Goal: Find specific page/section: Find specific page/section

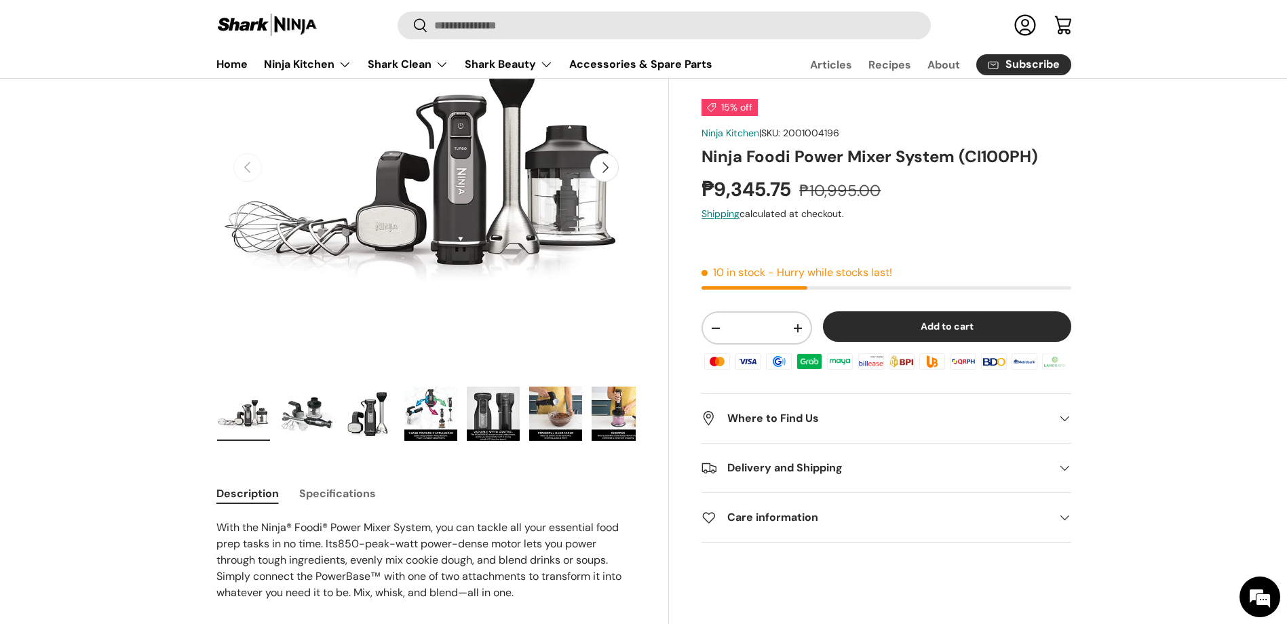
scroll to position [204, 0]
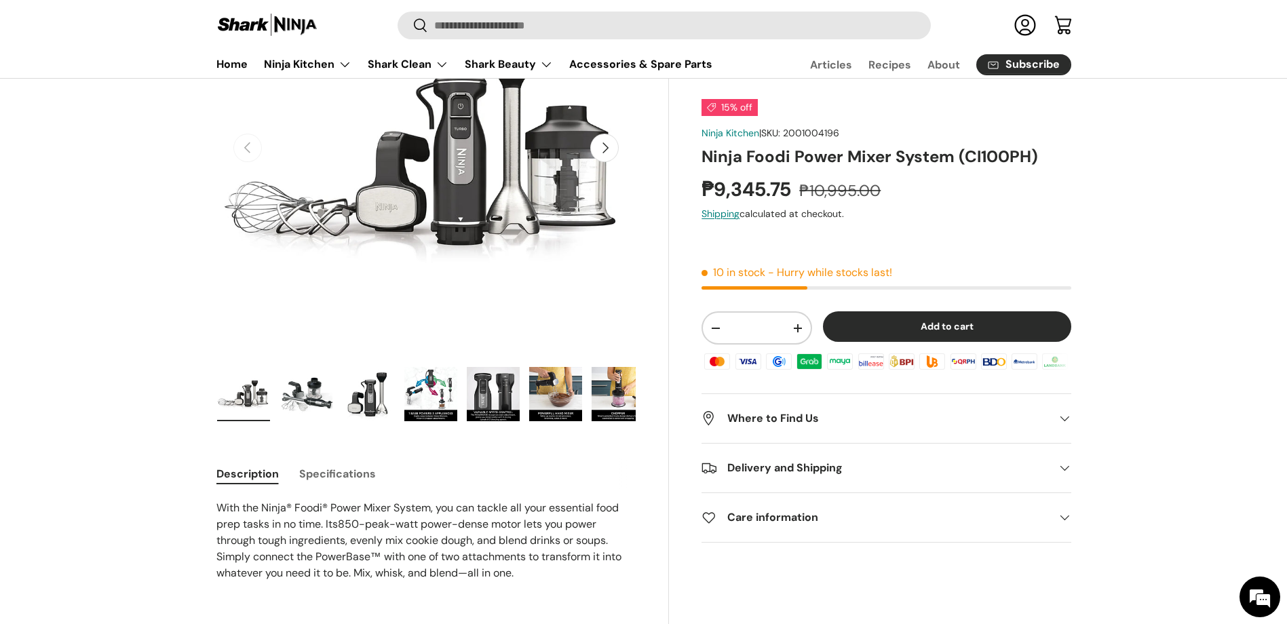
click at [622, 405] on img "Gallery Viewer" at bounding box center [618, 394] width 53 height 54
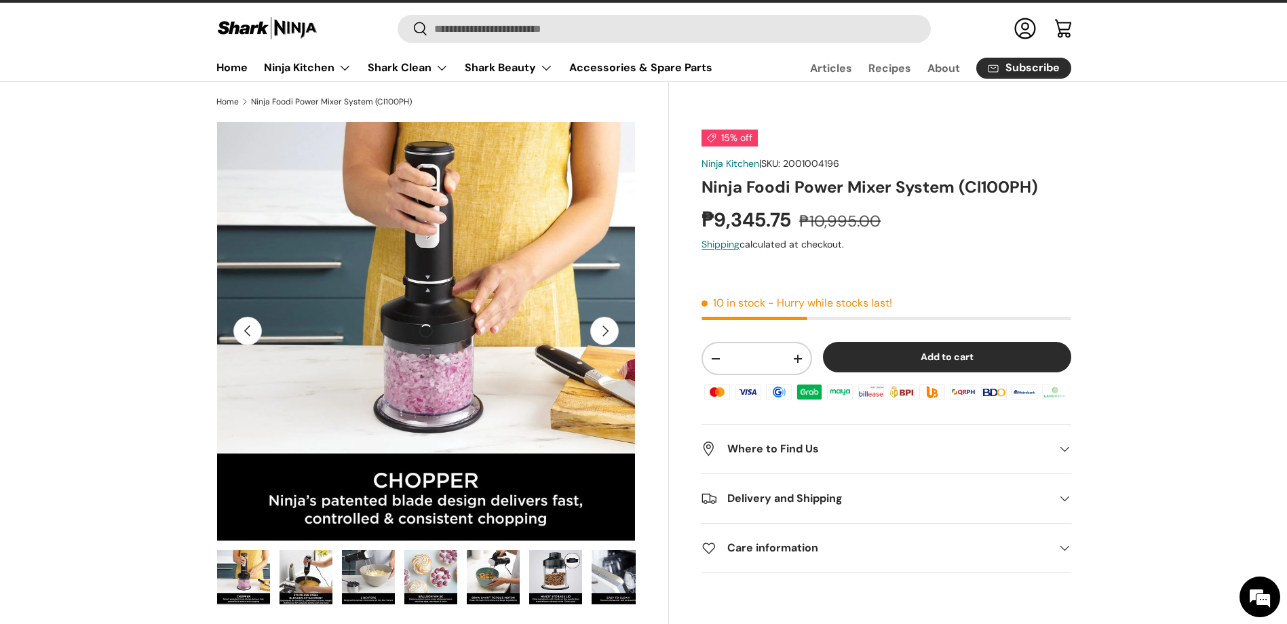
scroll to position [0, 0]
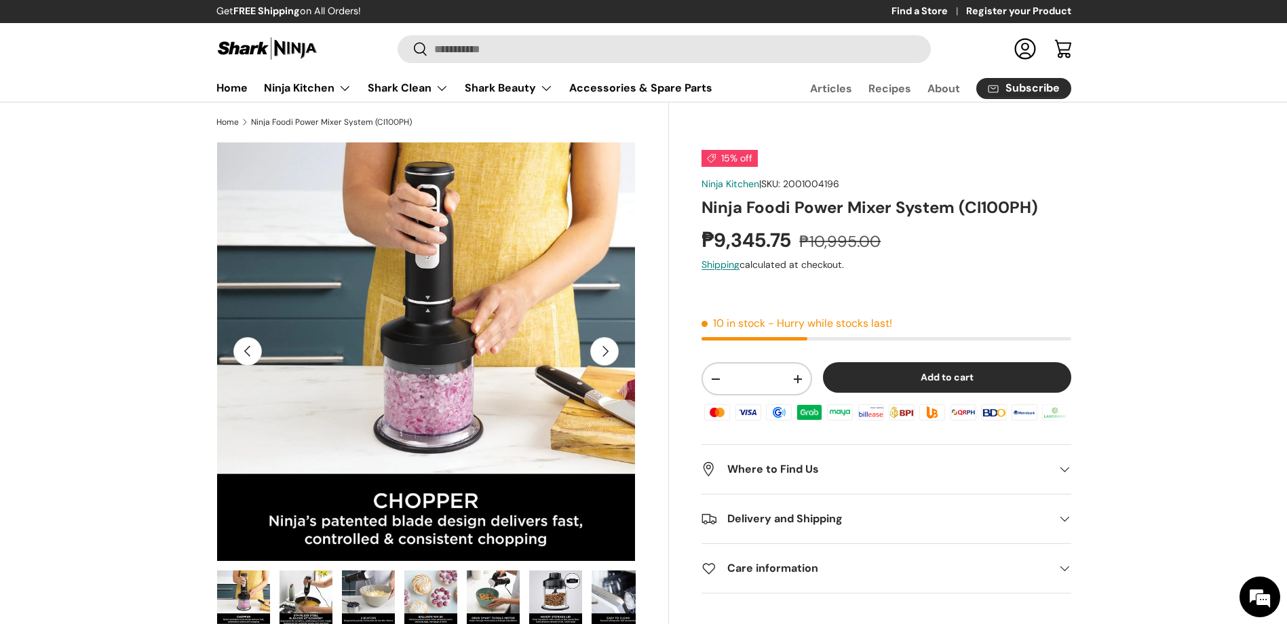
click at [611, 358] on button "Next" at bounding box center [604, 351] width 29 height 29
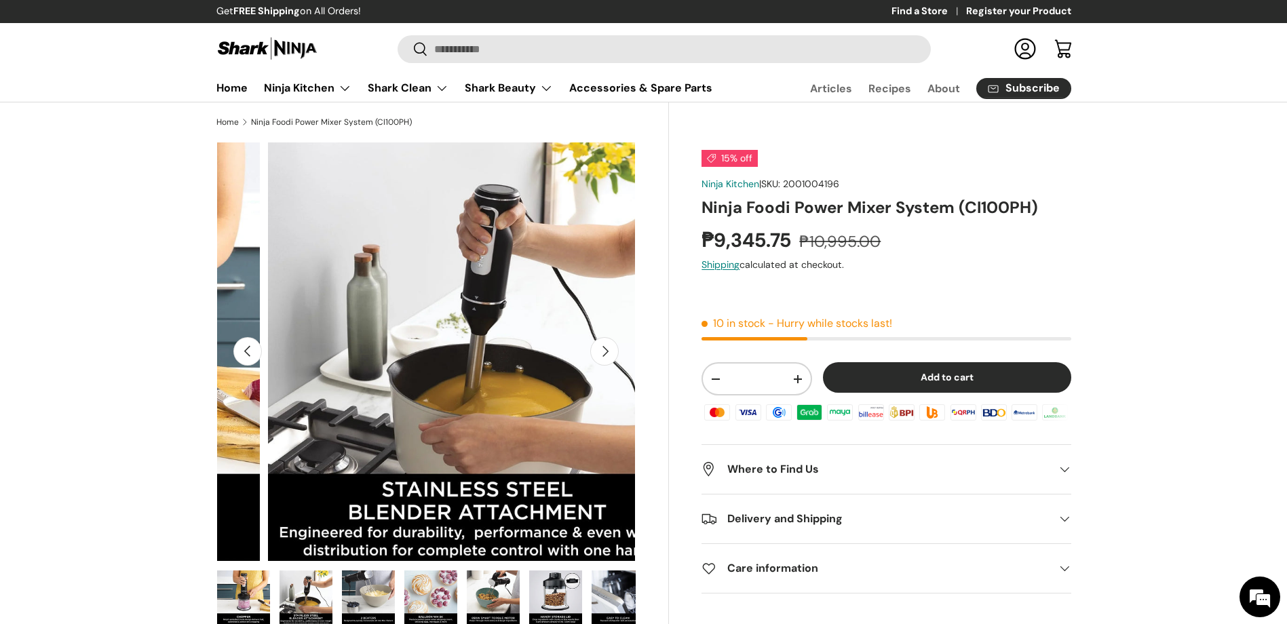
scroll to position [0, 2987]
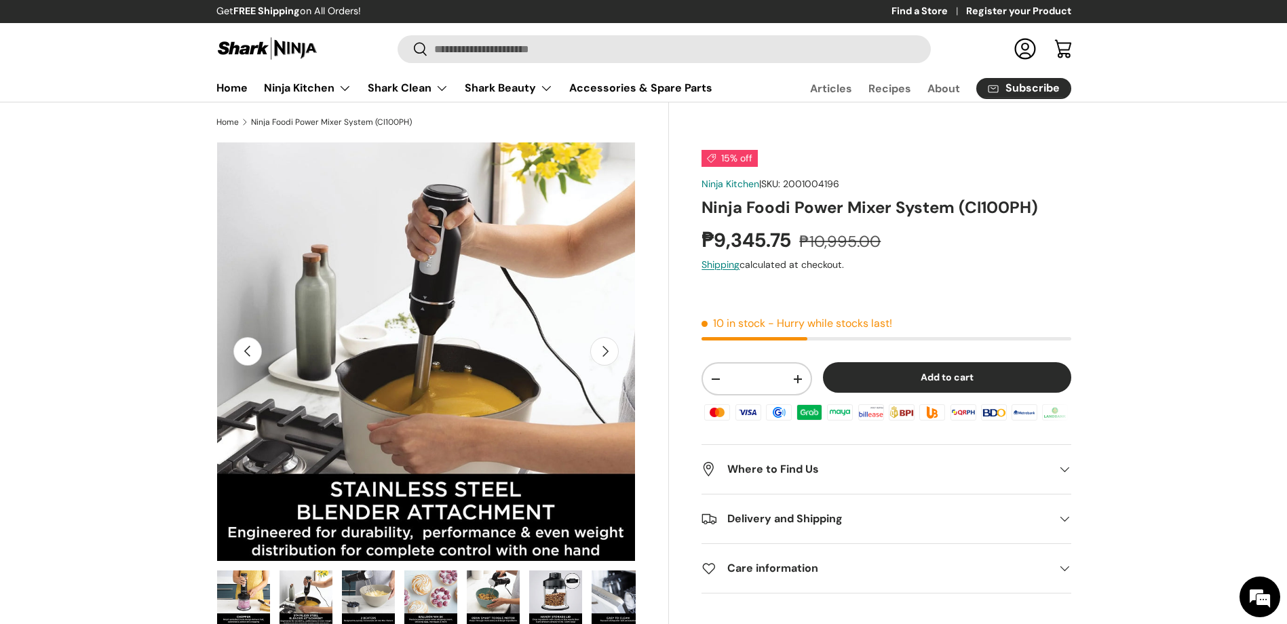
click at [611, 358] on button "Next" at bounding box center [604, 351] width 29 height 29
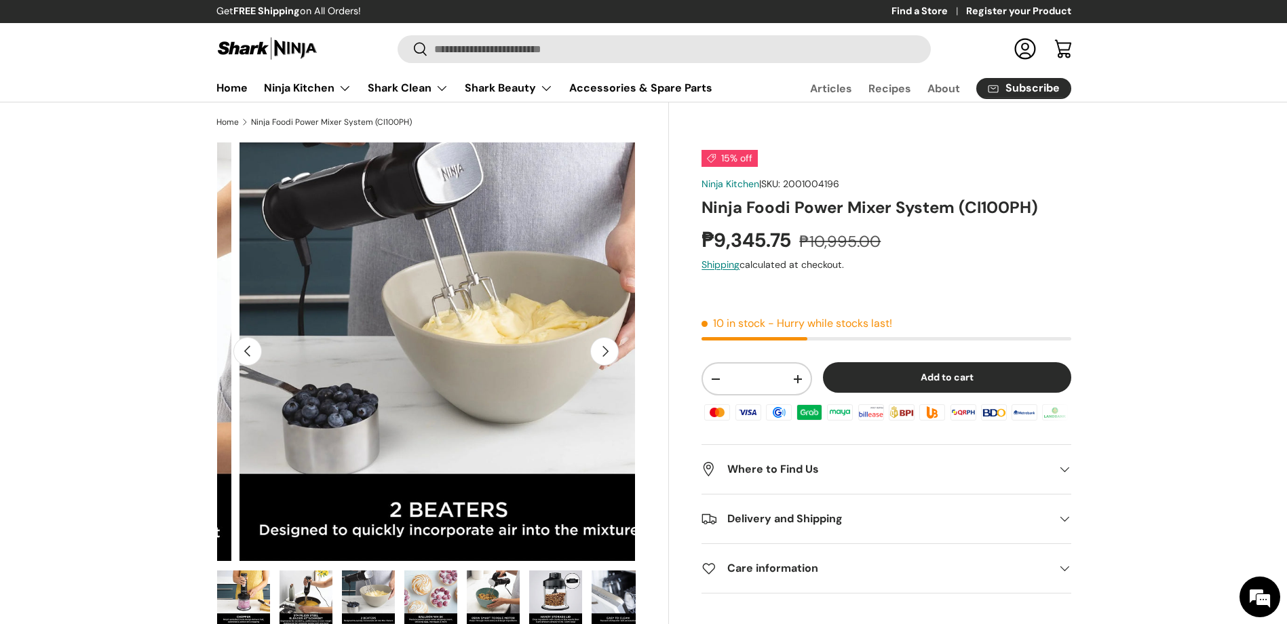
scroll to position [0, 3413]
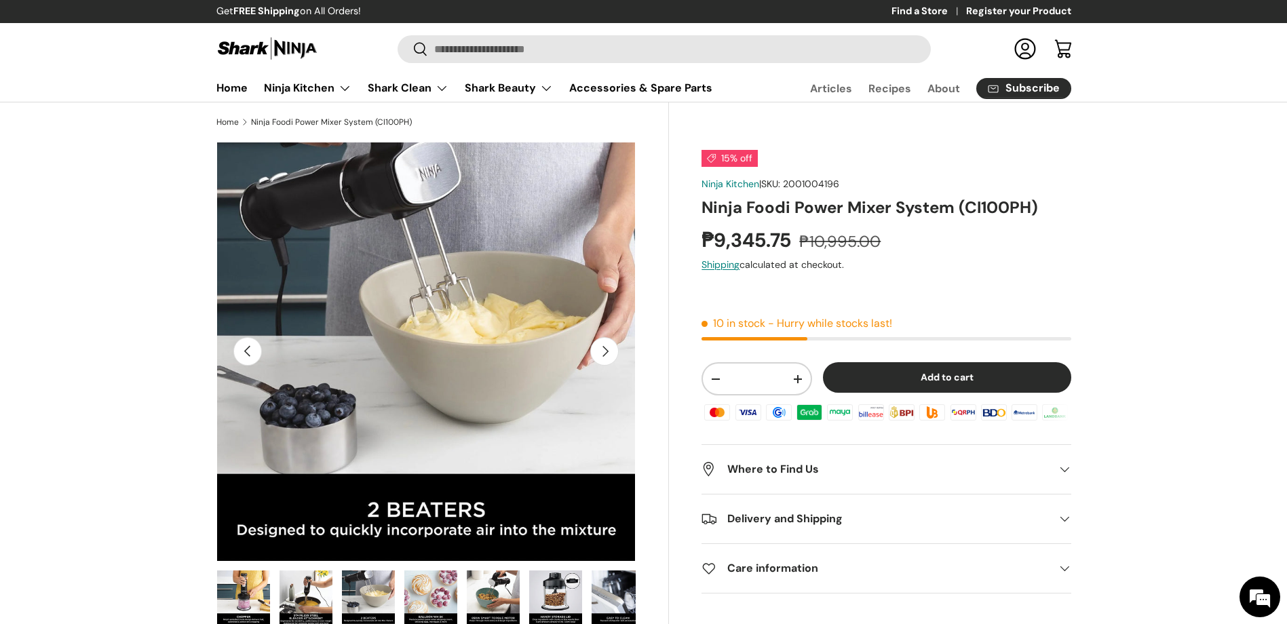
click at [611, 358] on button "Next" at bounding box center [604, 351] width 29 height 29
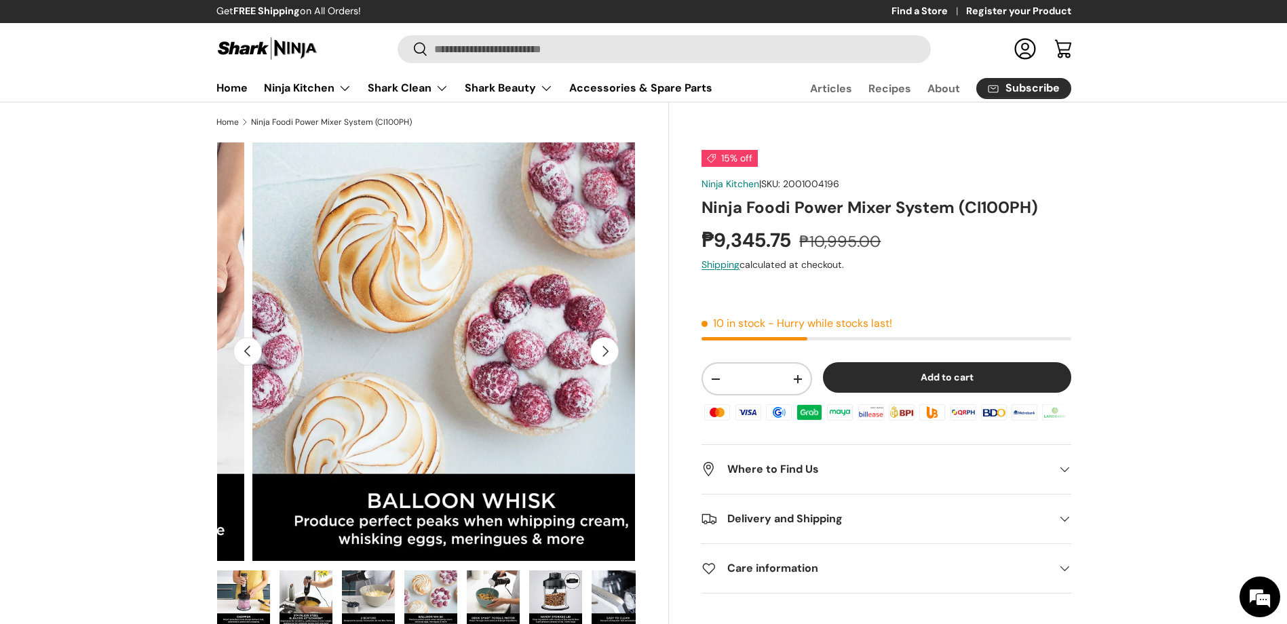
scroll to position [0, 3840]
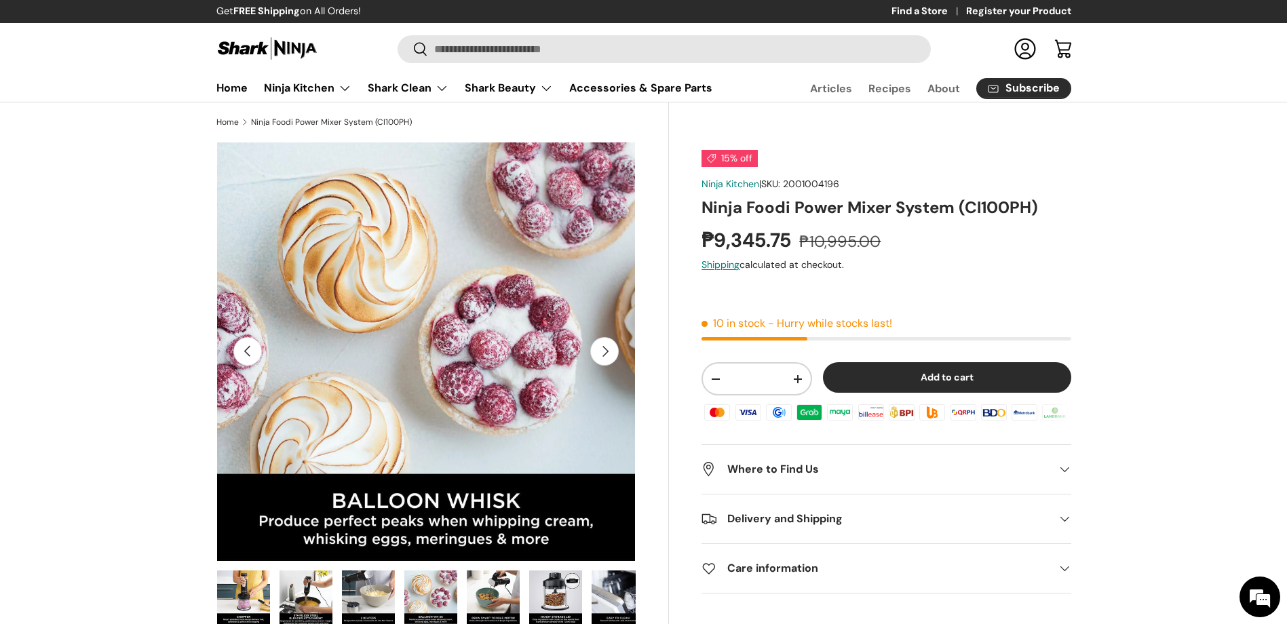
click at [611, 358] on button "Next" at bounding box center [604, 351] width 29 height 29
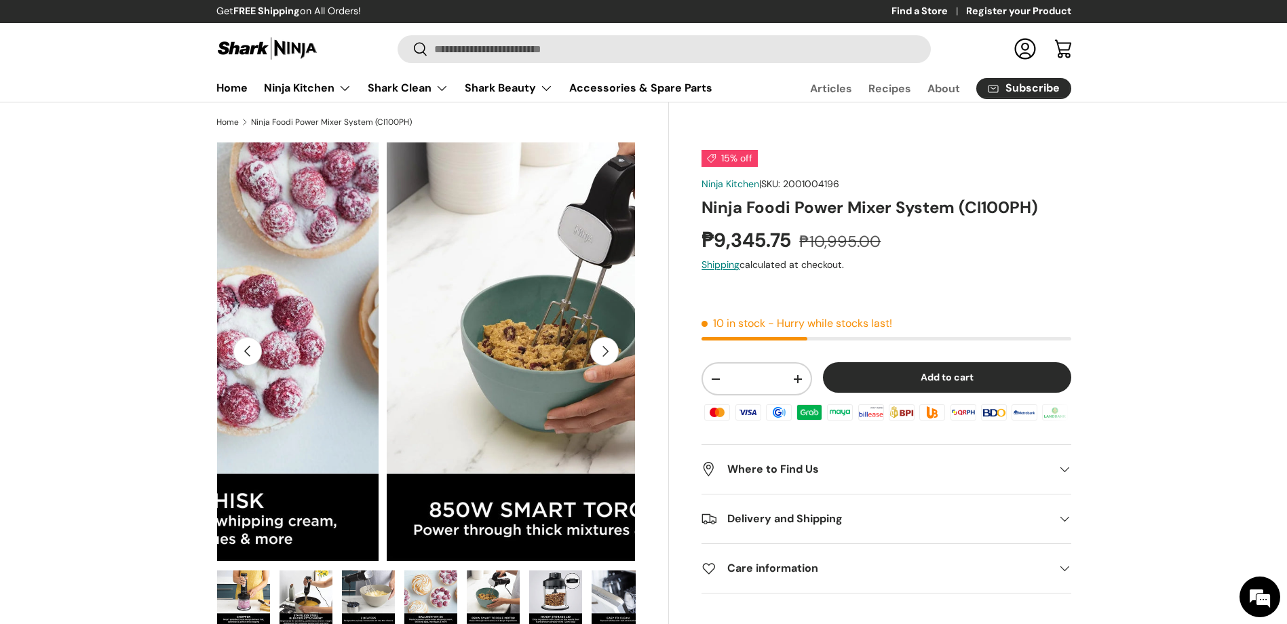
scroll to position [0, 4267]
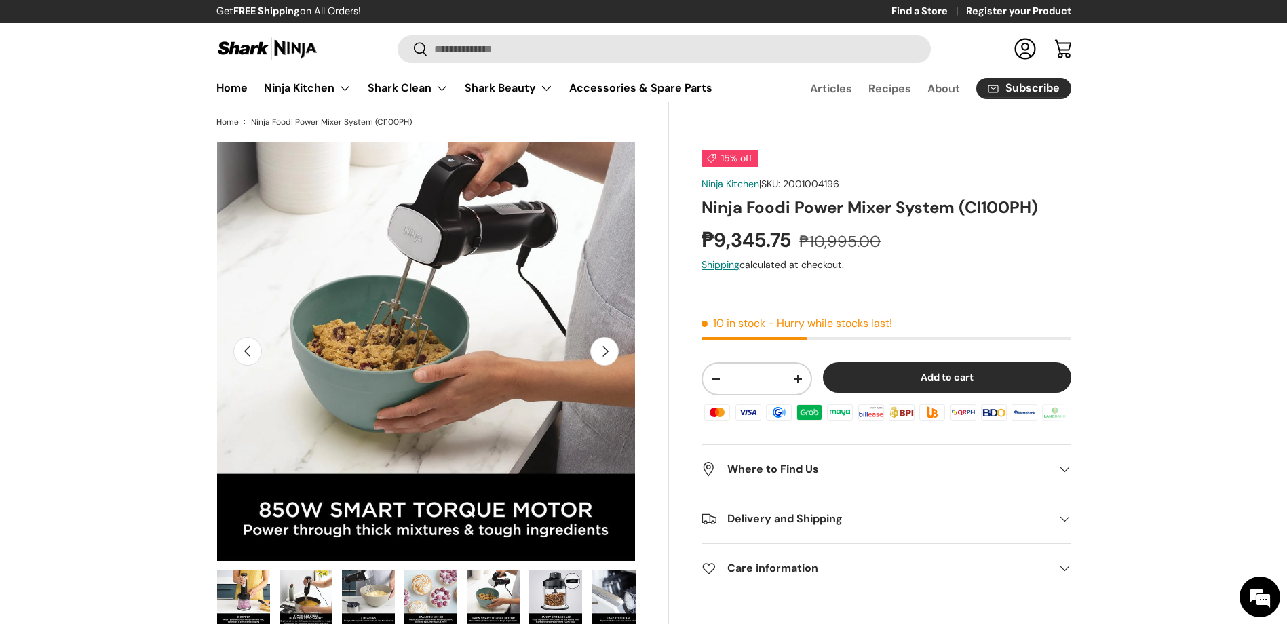
click at [611, 358] on button "Next" at bounding box center [604, 351] width 29 height 29
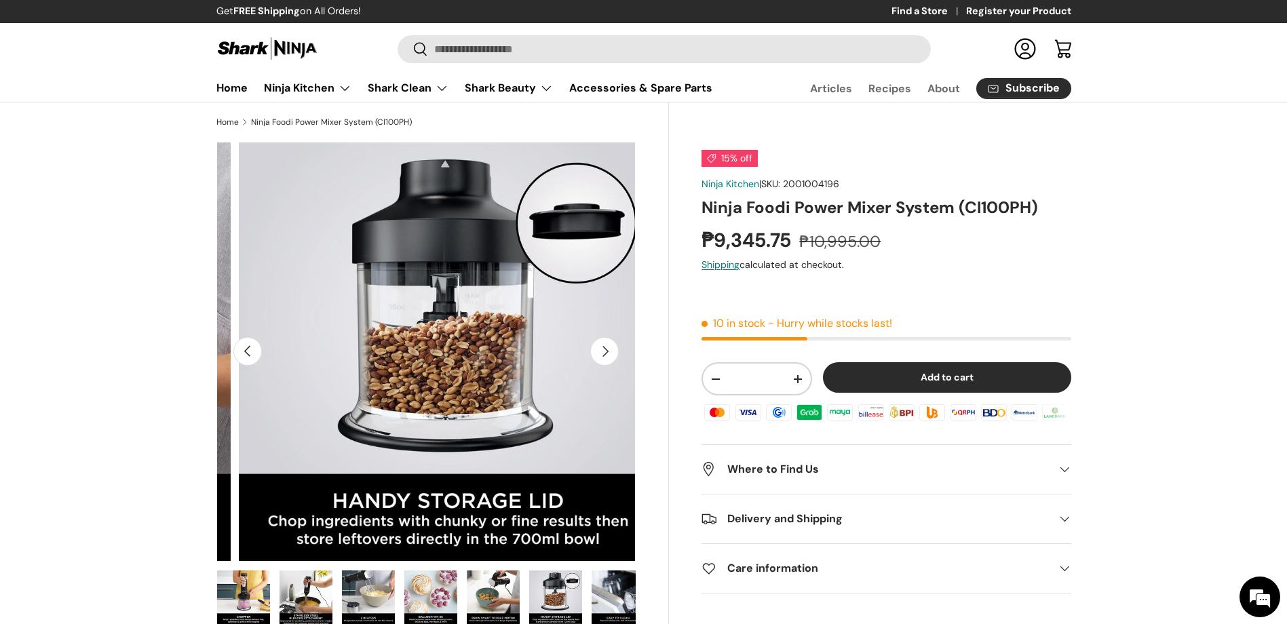
scroll to position [0, 4694]
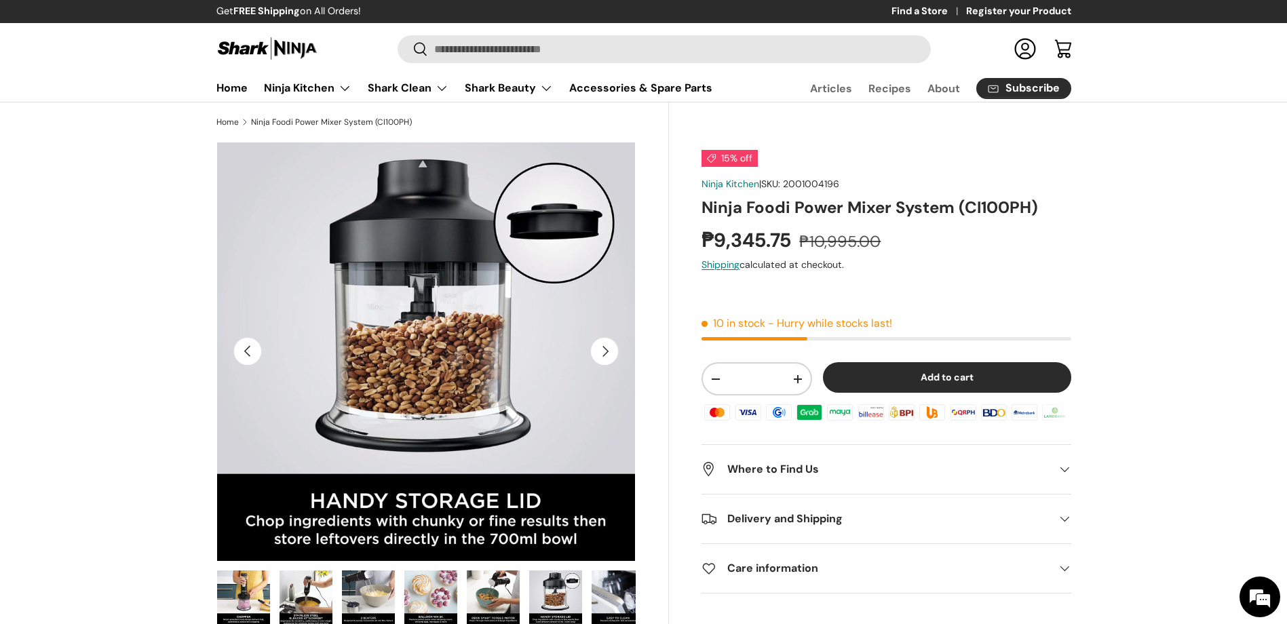
click at [611, 358] on button "Next" at bounding box center [604, 351] width 29 height 29
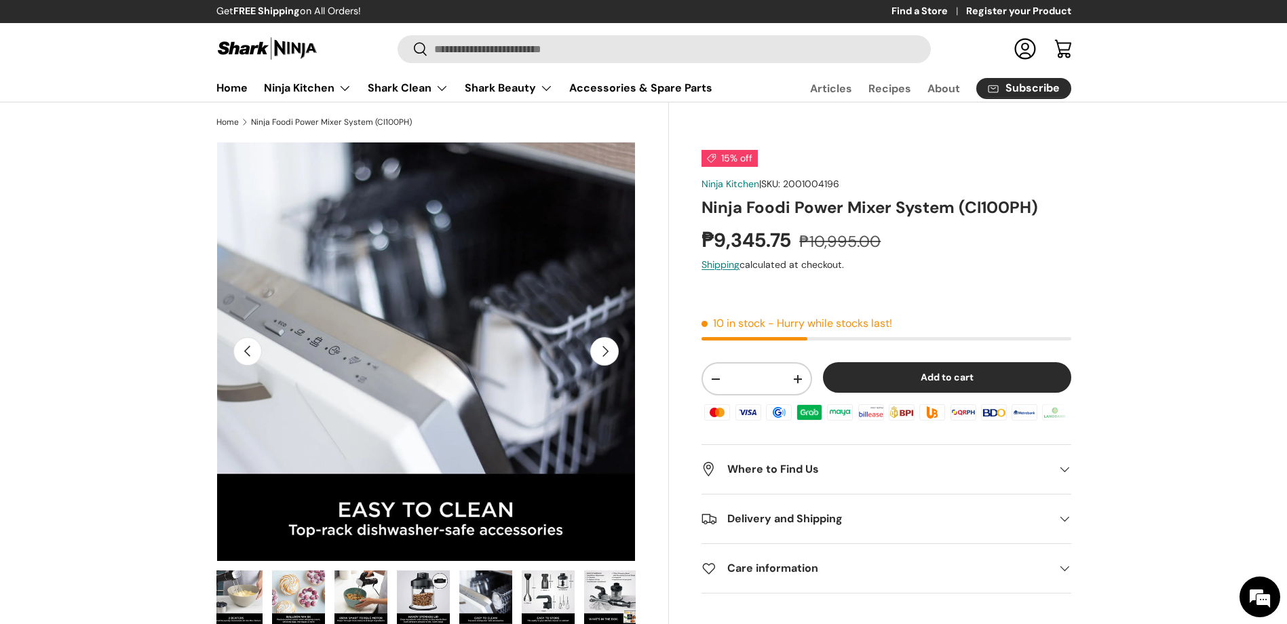
scroll to position [0, 508]
click at [256, 360] on button "Previous" at bounding box center [247, 351] width 29 height 29
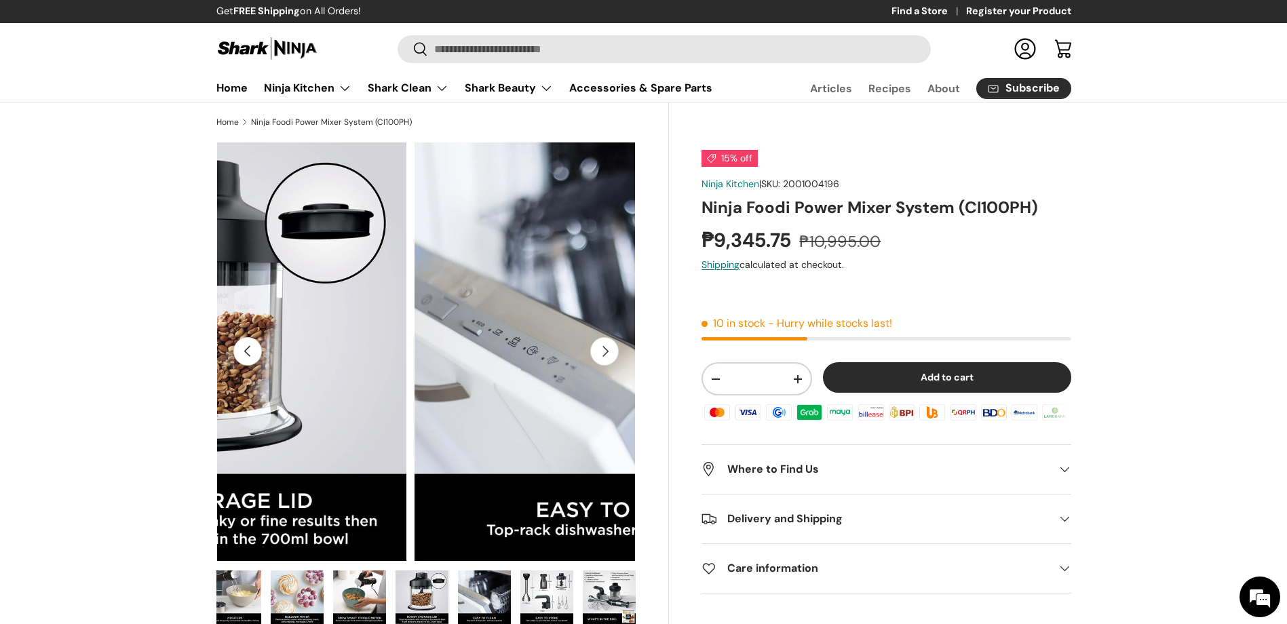
scroll to position [0, 4694]
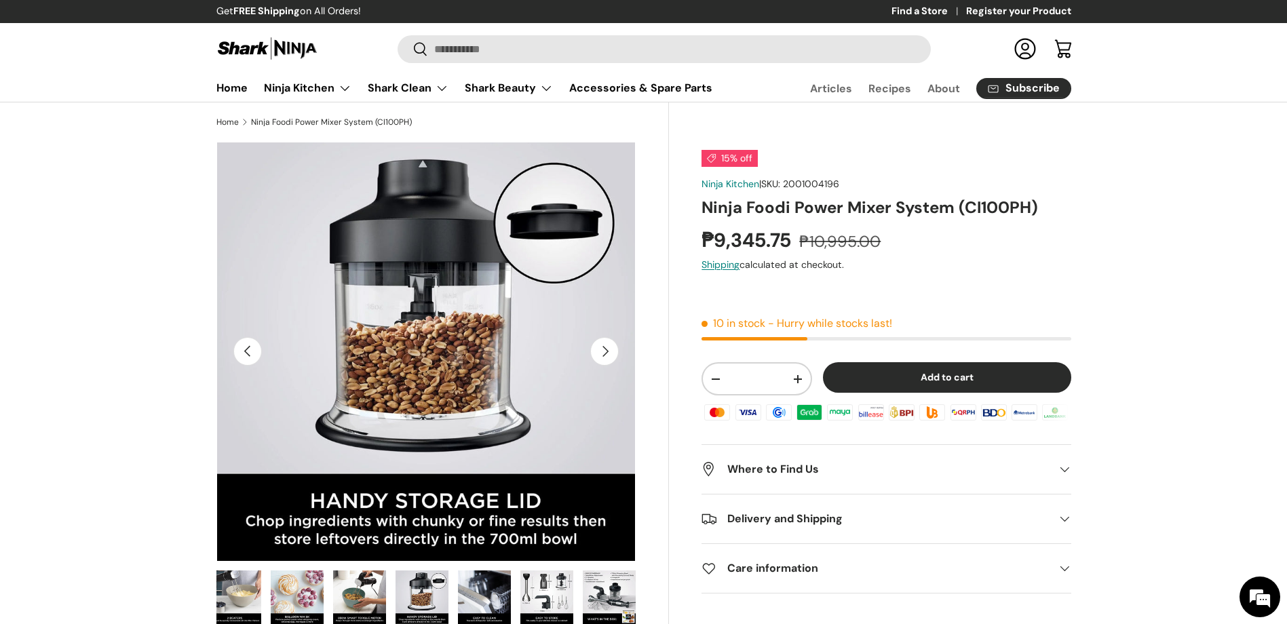
click at [605, 356] on button "Next" at bounding box center [604, 351] width 29 height 29
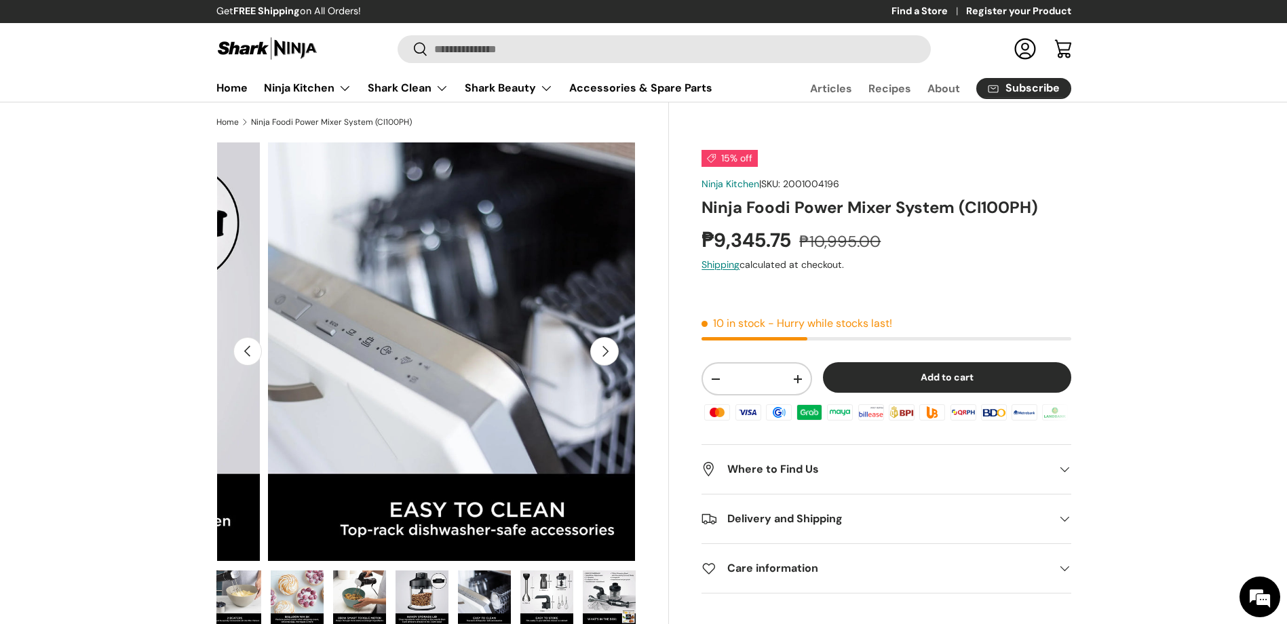
scroll to position [0, 5121]
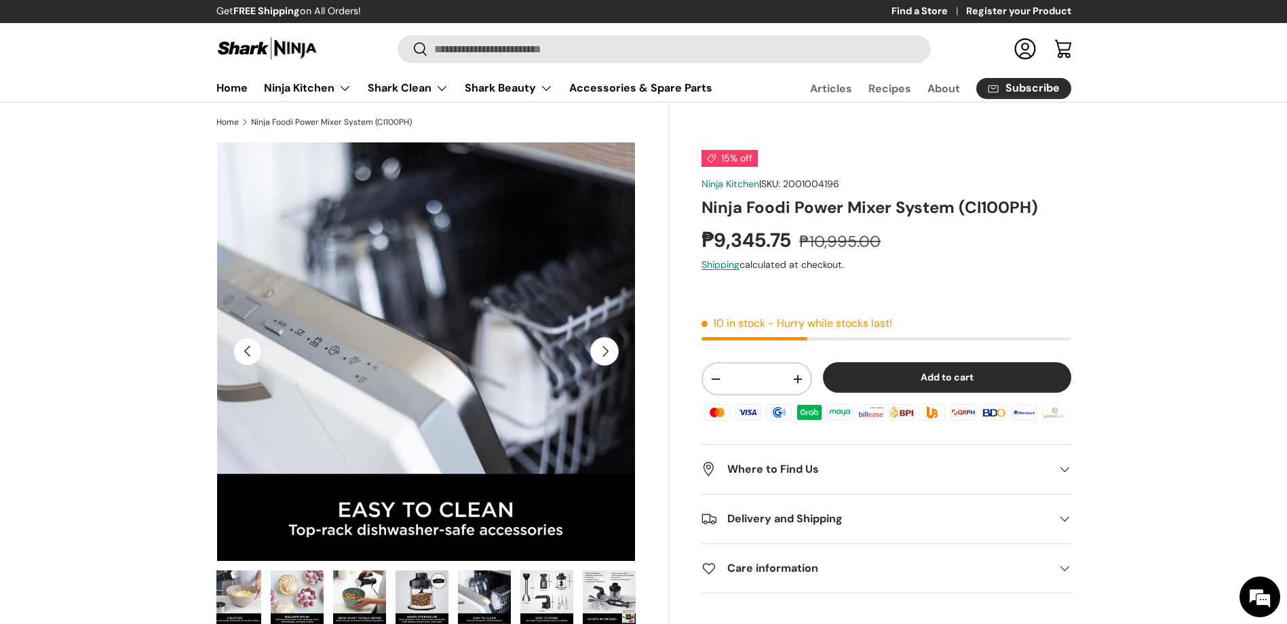
click at [605, 356] on button "Next" at bounding box center [604, 351] width 29 height 29
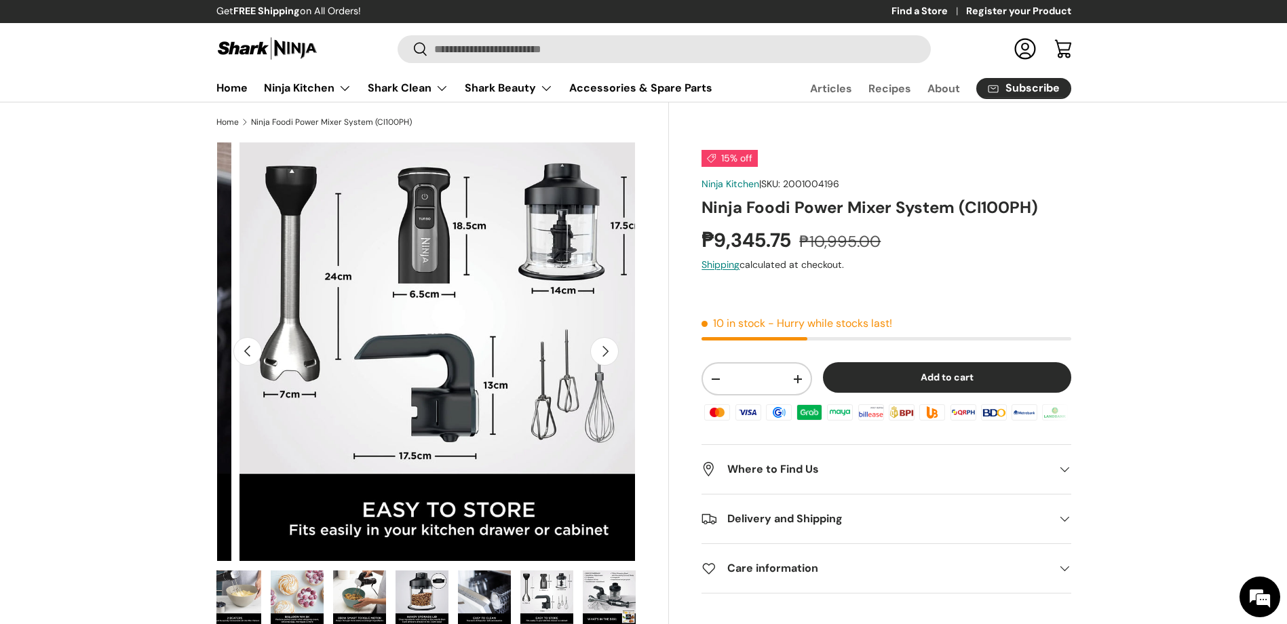
scroll to position [0, 5547]
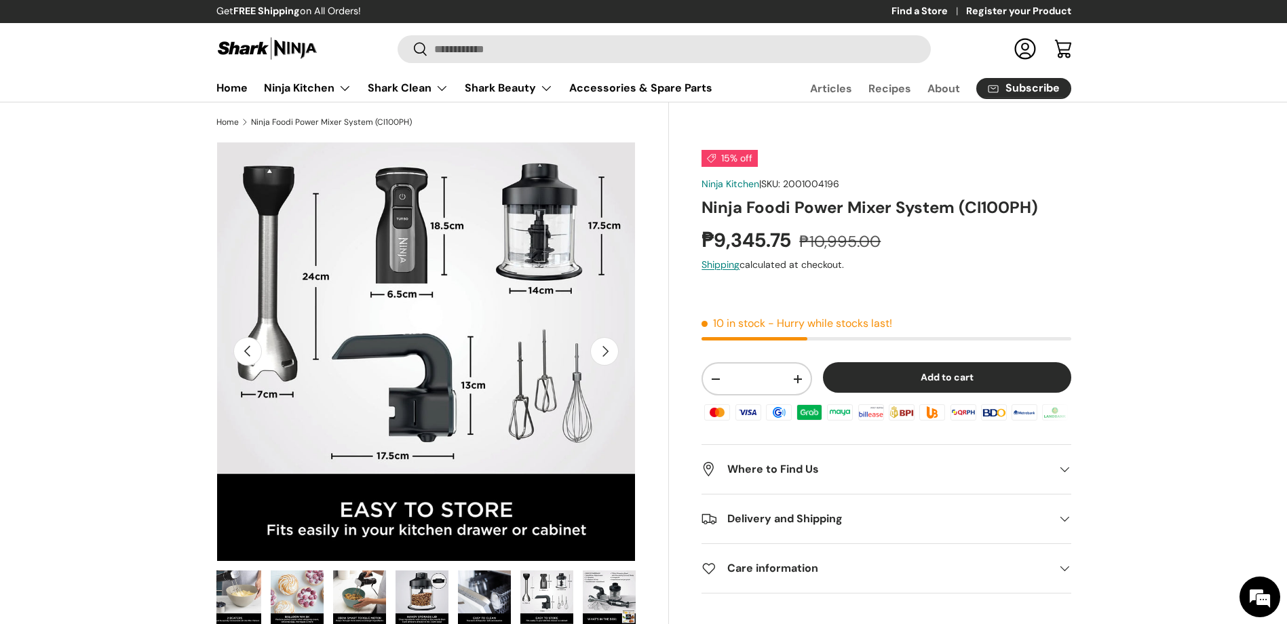
click at [605, 356] on button "Next" at bounding box center [604, 351] width 29 height 29
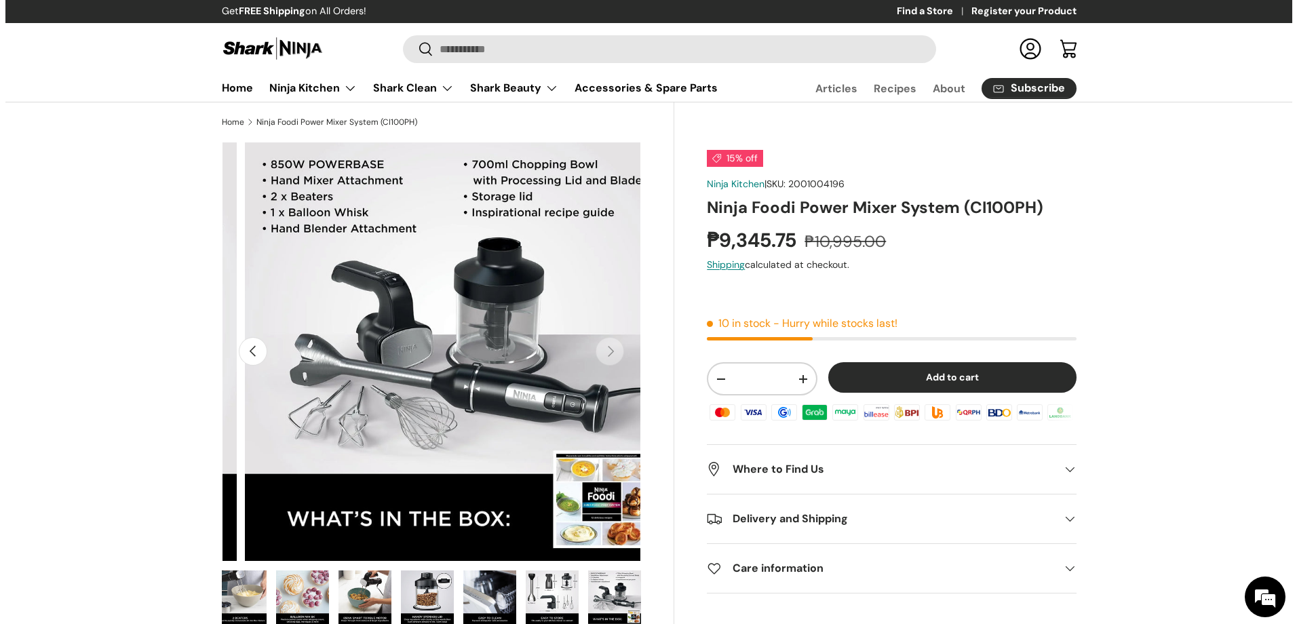
scroll to position [0, 5974]
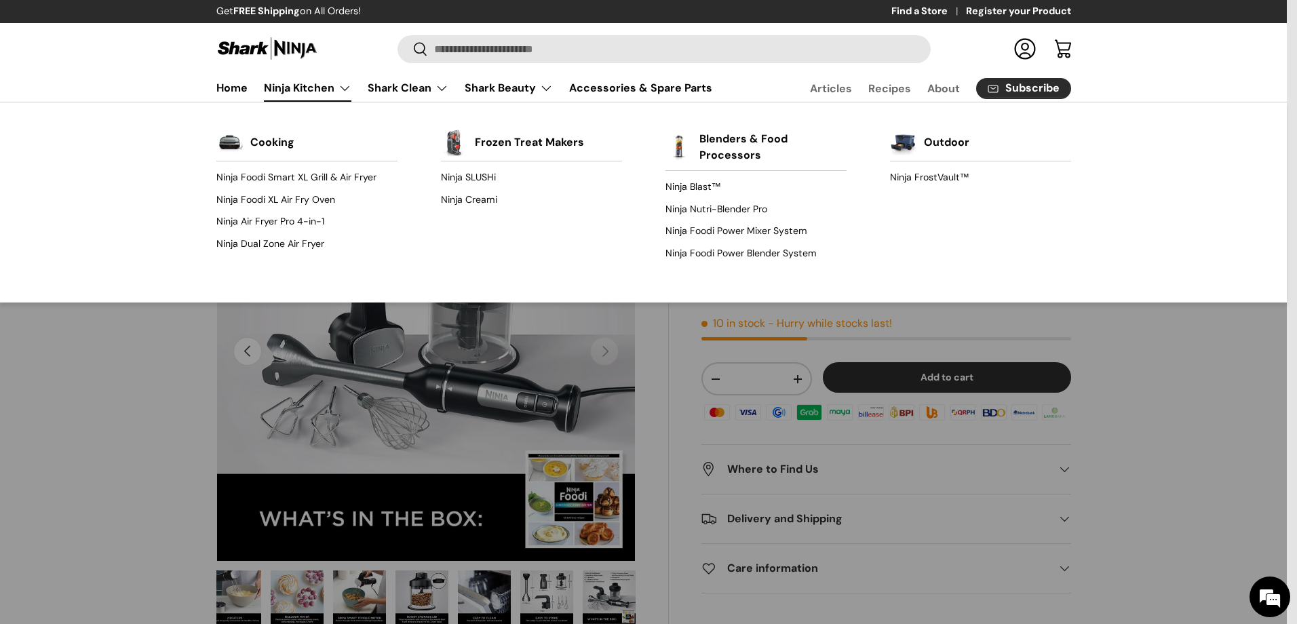
click at [345, 91] on link "Ninja Kitchen" at bounding box center [308, 88] width 88 height 27
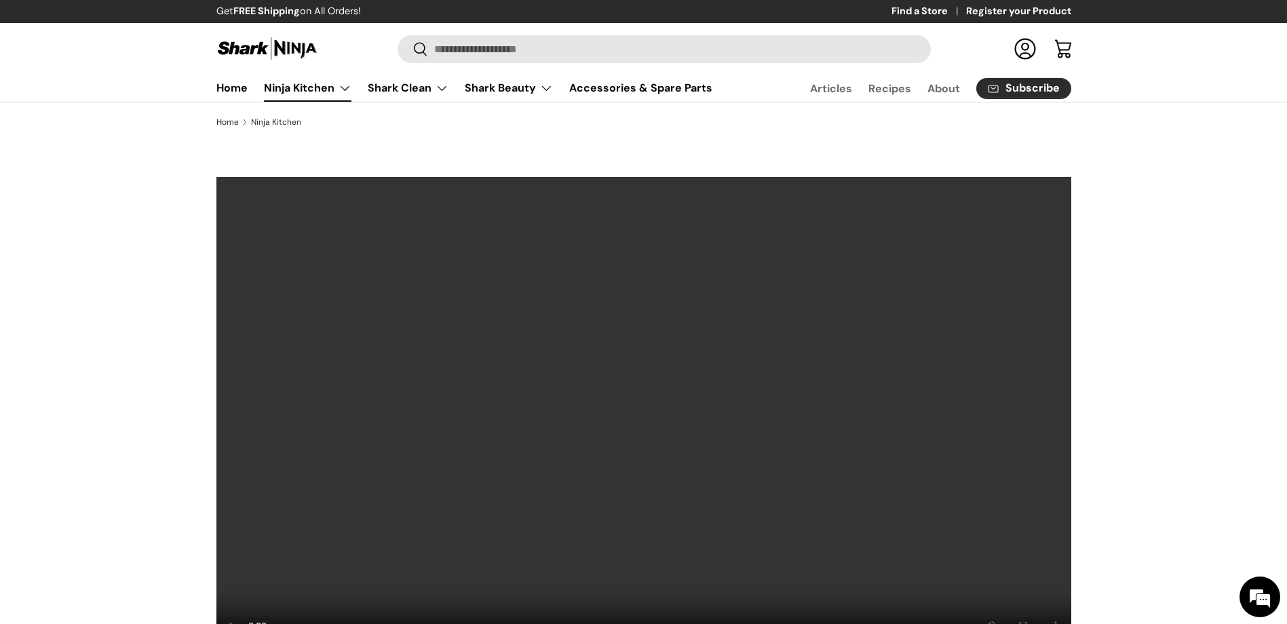
click at [345, 91] on link "Ninja Kitchen" at bounding box center [308, 88] width 88 height 27
click at [611, 86] on link "Accessories & Spare Parts" at bounding box center [640, 88] width 143 height 26
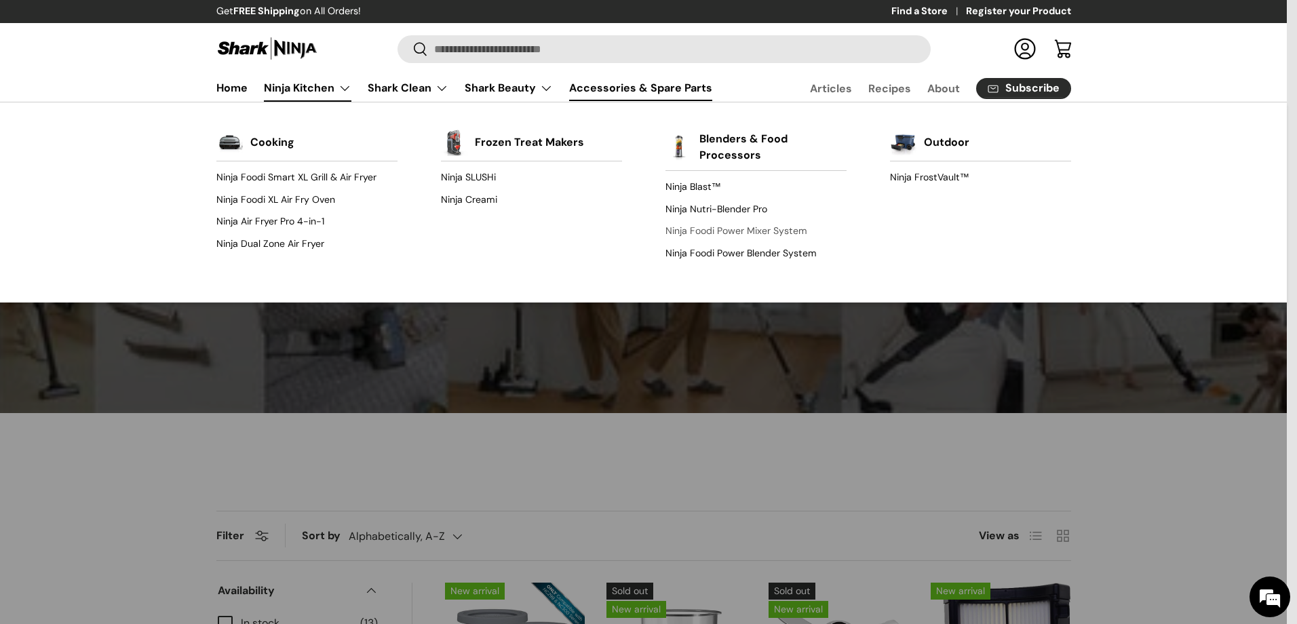
click at [698, 231] on link "Ninja Foodi Power Mixer System" at bounding box center [756, 232] width 181 height 22
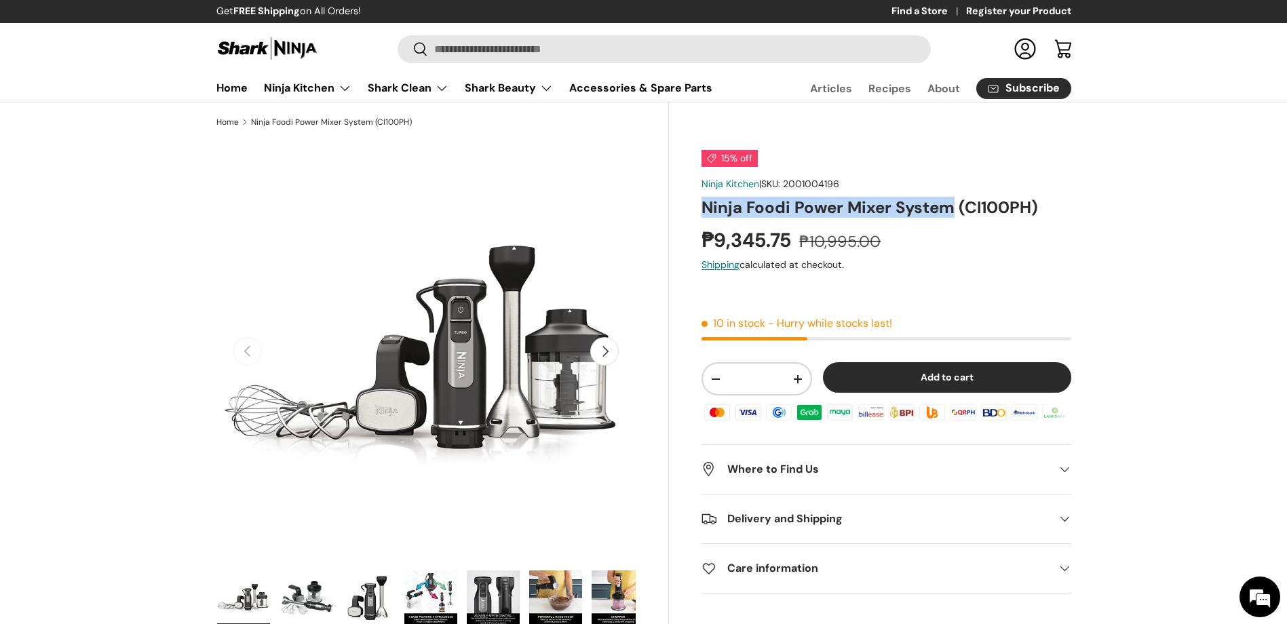
drag, startPoint x: 952, startPoint y: 207, endPoint x: 704, endPoint y: 204, distance: 248.4
click at [704, 204] on h1 "Ninja Foodi Power Mixer System (CI100PH)" at bounding box center [886, 207] width 369 height 21
copy h1 "Ninja Foodi Power Mixer System"
